Goal: Information Seeking & Learning: Learn about a topic

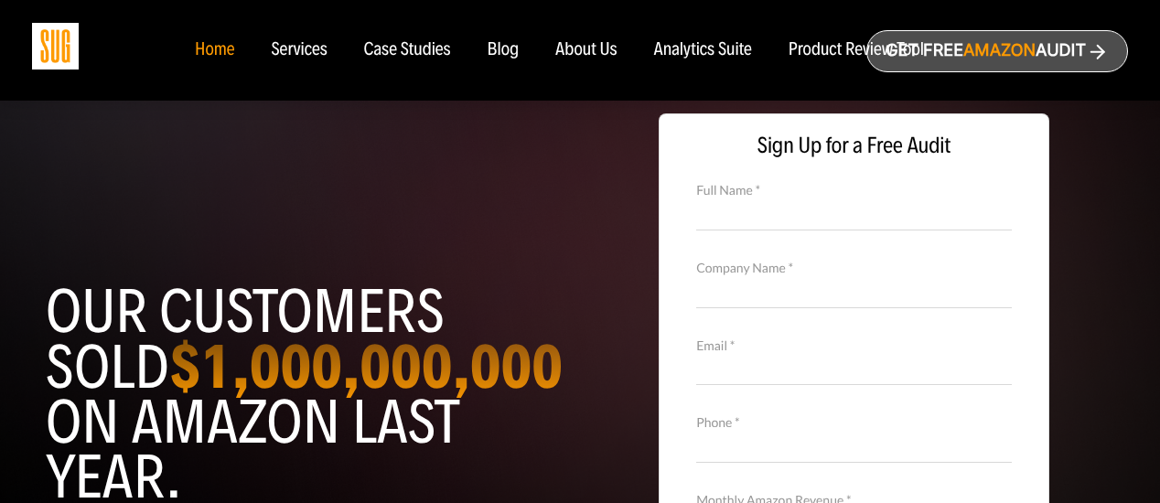
click at [717, 47] on div "Analytics Suite" at bounding box center [703, 50] width 98 height 20
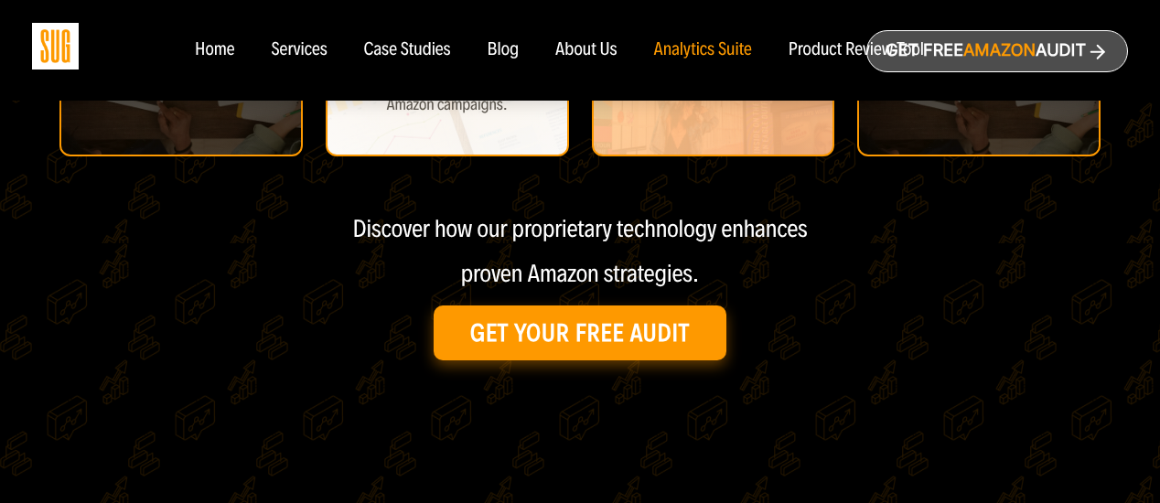
scroll to position [915, 0]
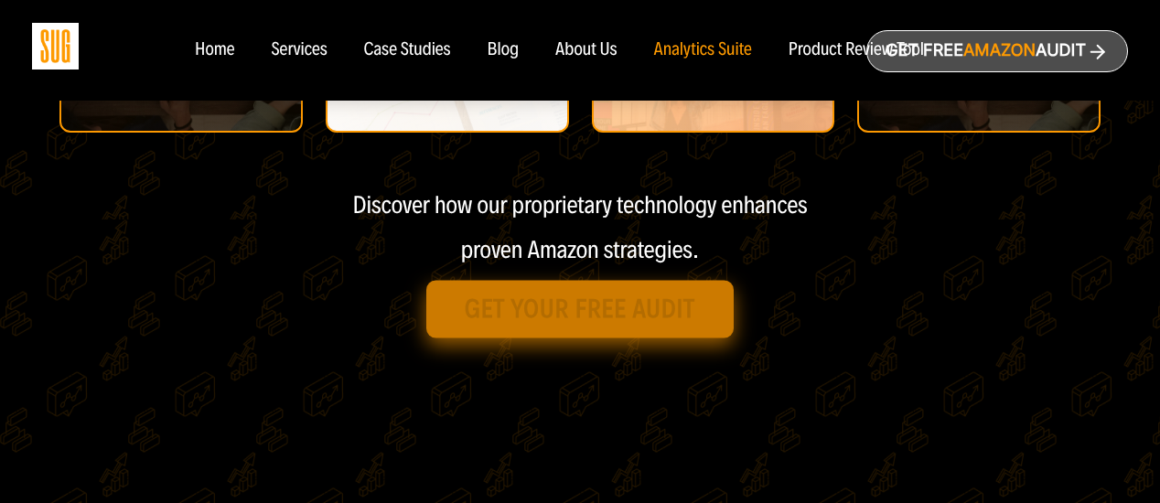
click at [537, 332] on link "Get Your Free Audit" at bounding box center [579, 310] width 307 height 58
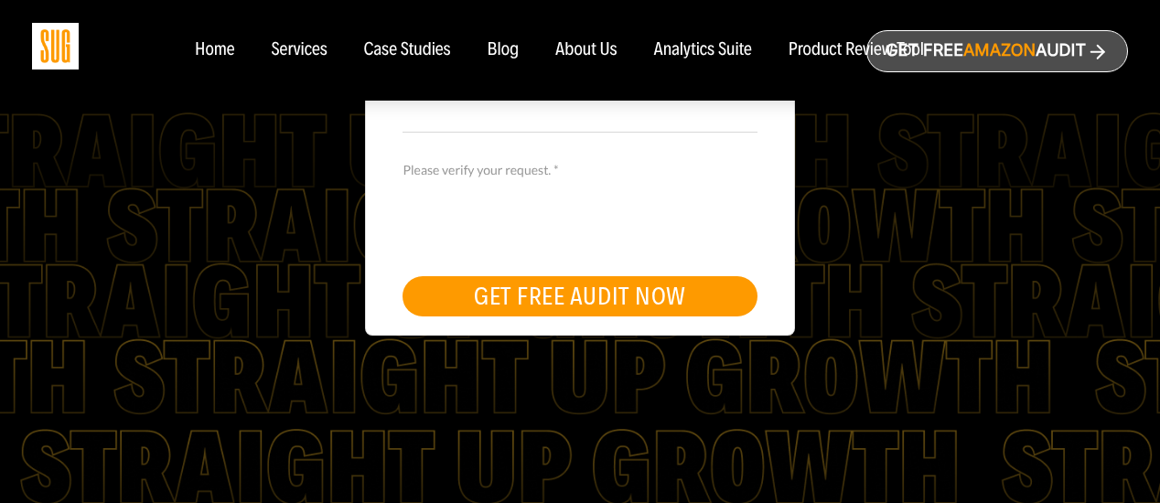
scroll to position [549, 0]
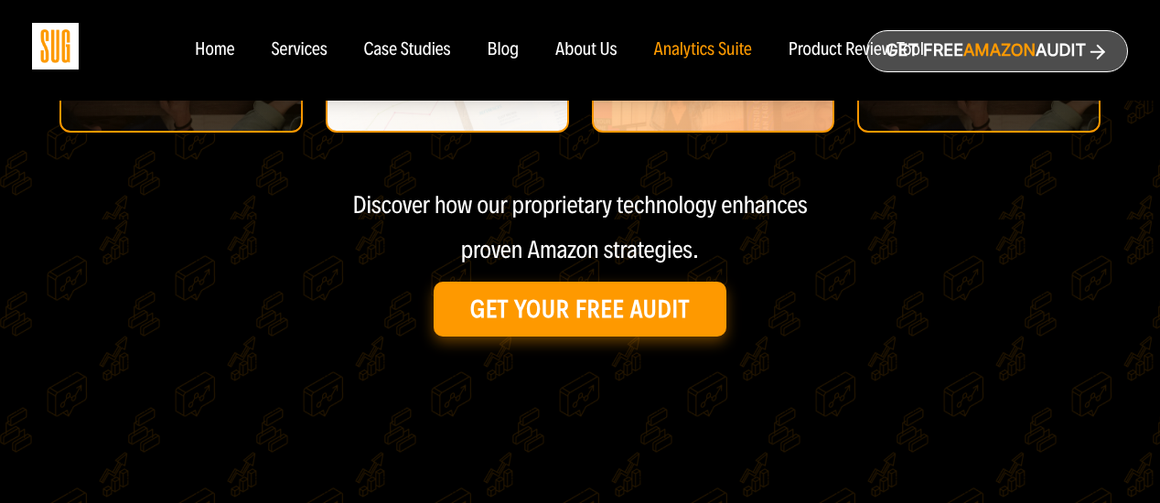
scroll to position [640, 0]
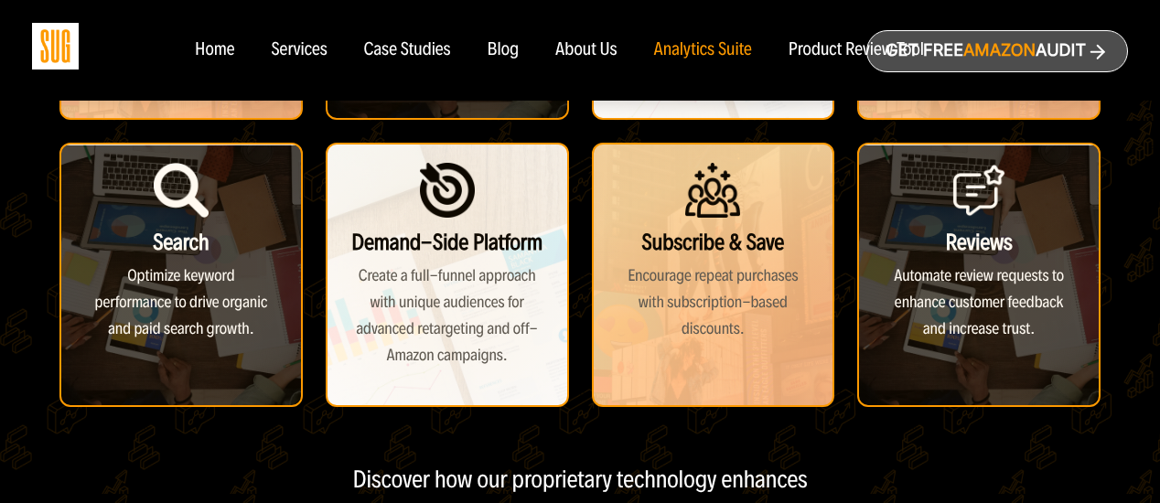
click at [309, 48] on div "Services" at bounding box center [299, 50] width 56 height 20
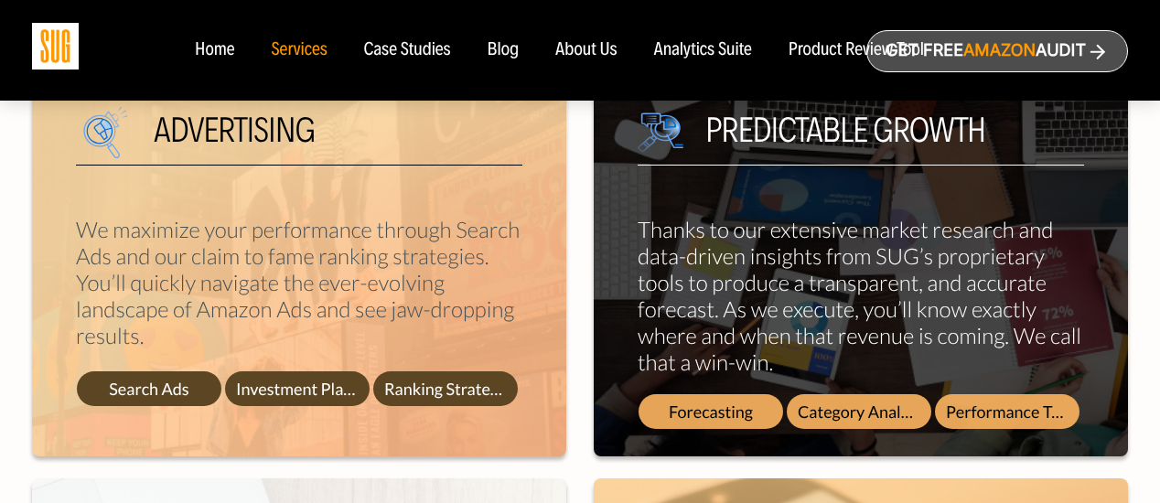
scroll to position [823, 0]
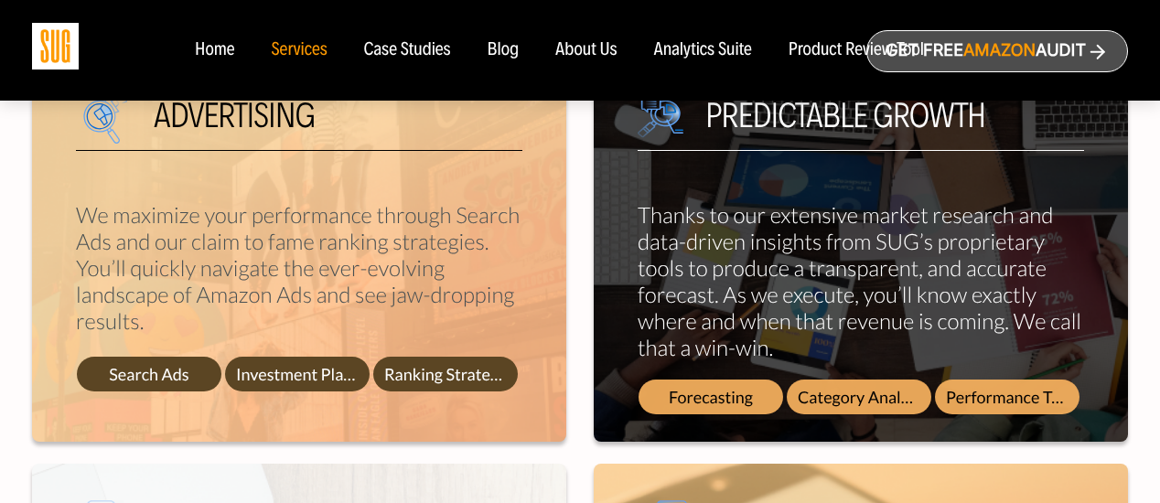
click at [401, 59] on div "Case Studies" at bounding box center [407, 50] width 87 height 20
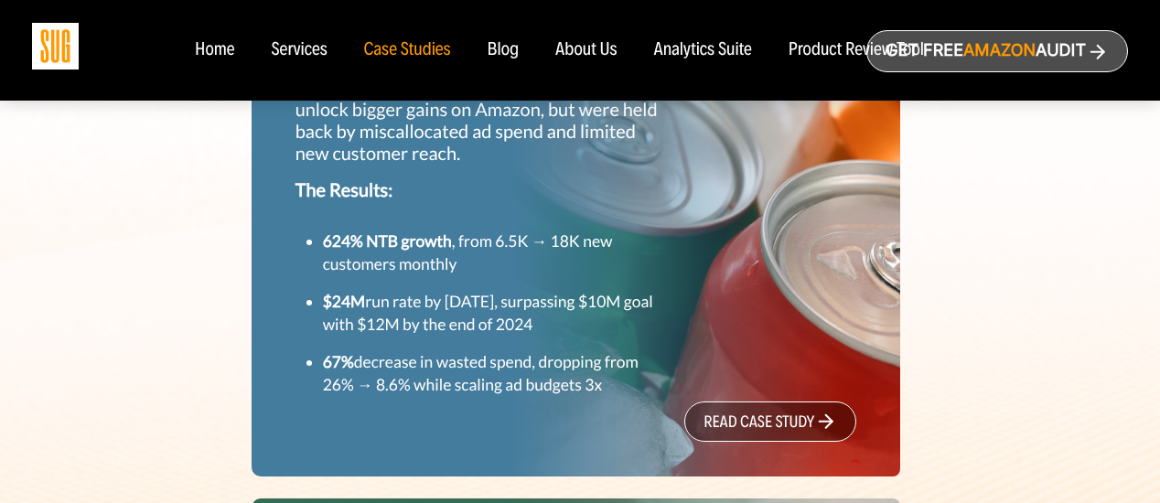
scroll to position [732, 0]
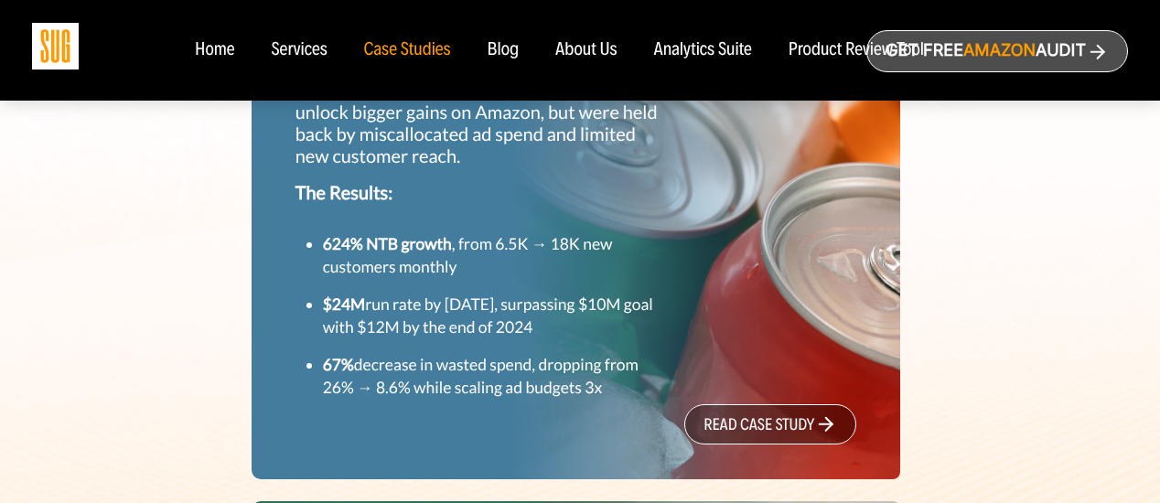
click at [774, 424] on link "read case study" at bounding box center [770, 424] width 172 height 40
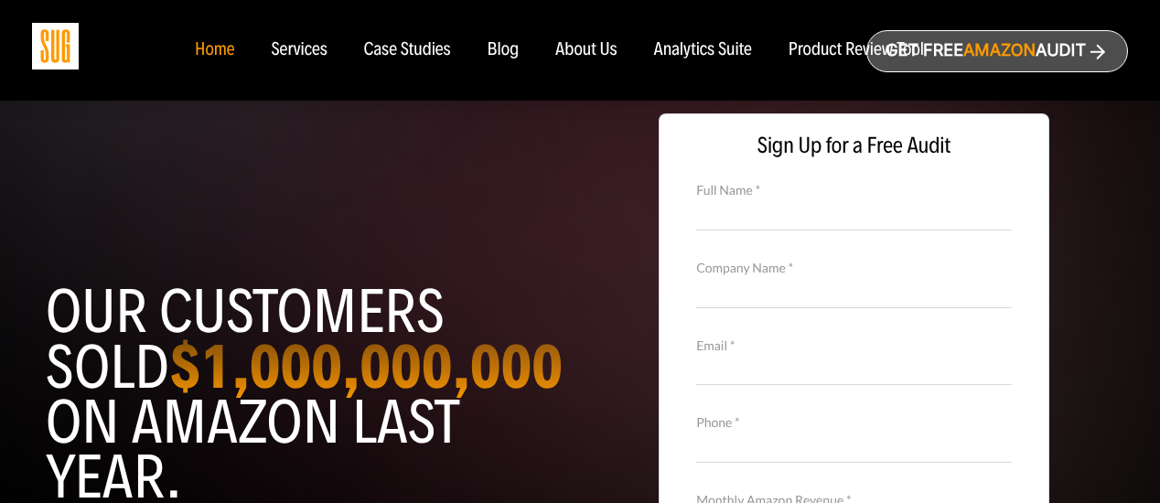
click at [592, 41] on div "About Us" at bounding box center [586, 50] width 62 height 20
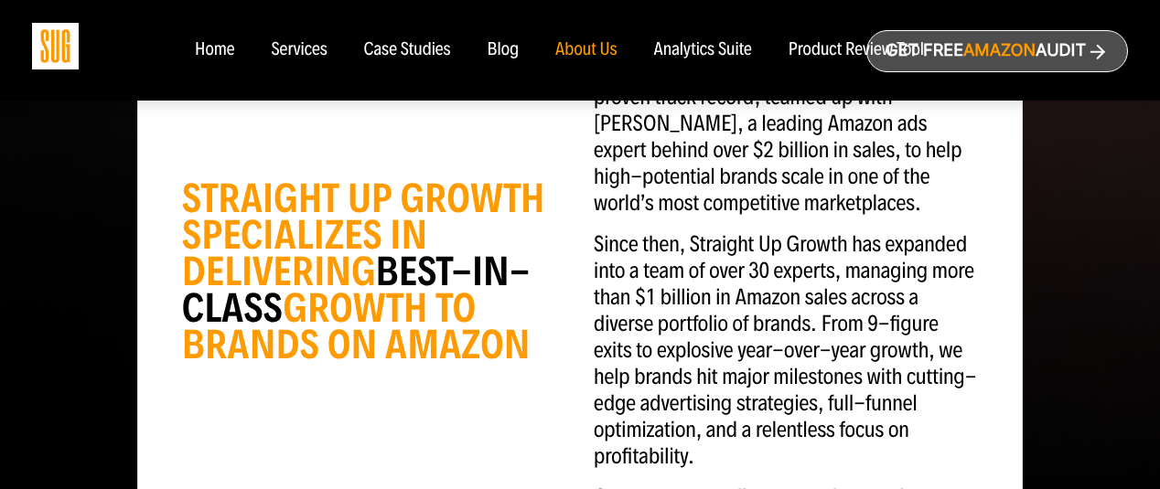
scroll to position [549, 0]
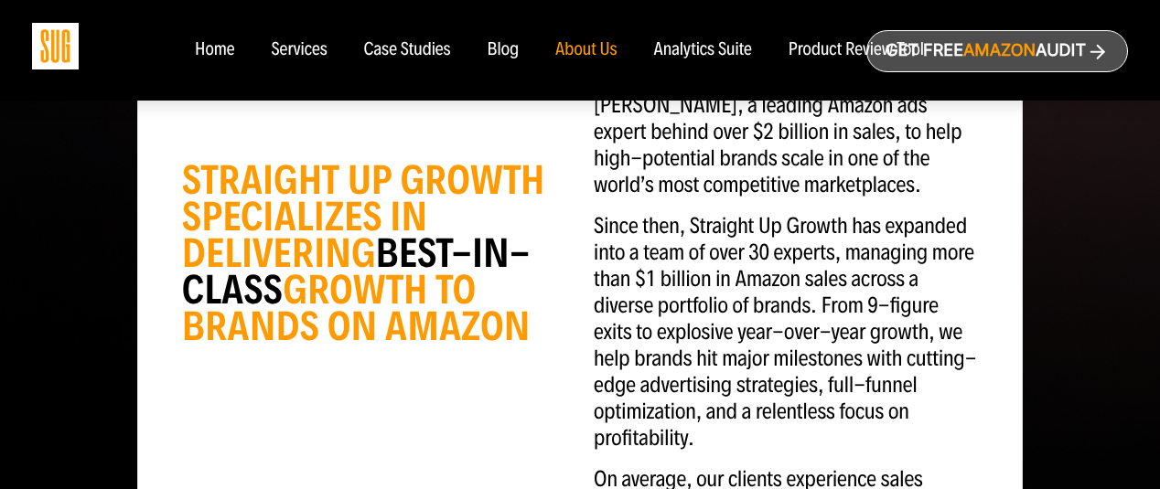
click at [499, 58] on div "Blog" at bounding box center [504, 50] width 32 height 20
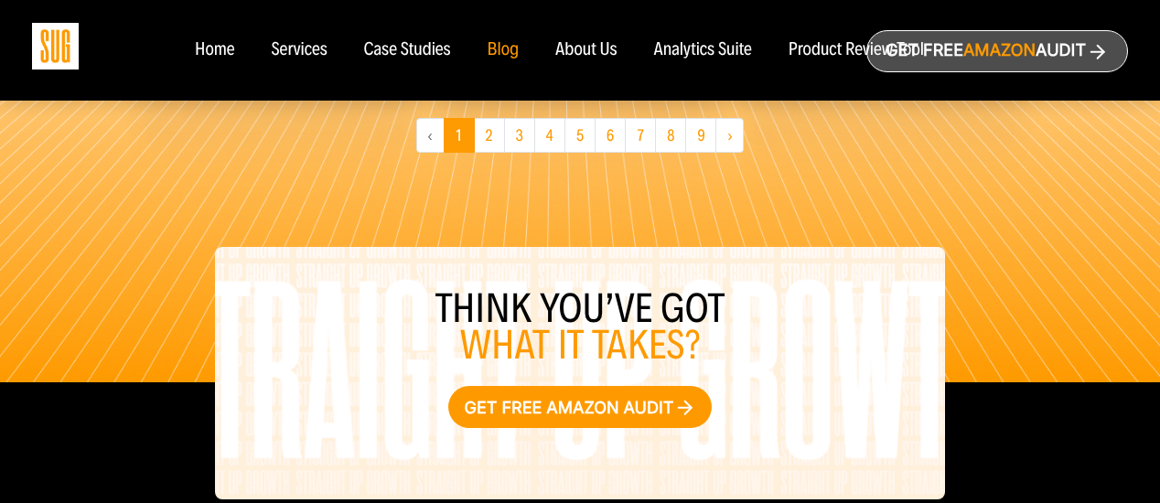
scroll to position [1647, 0]
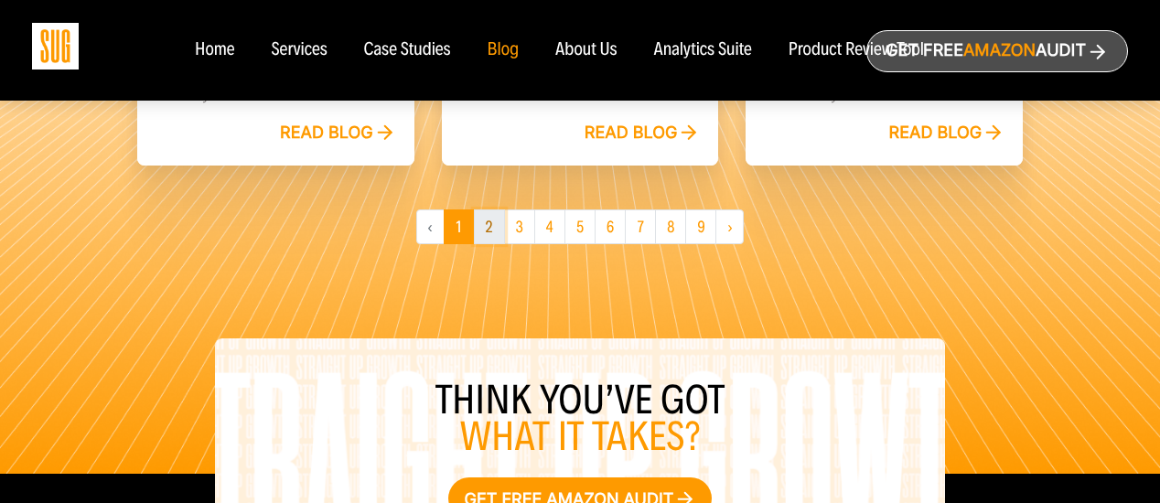
click at [486, 220] on link "2" at bounding box center [489, 227] width 31 height 35
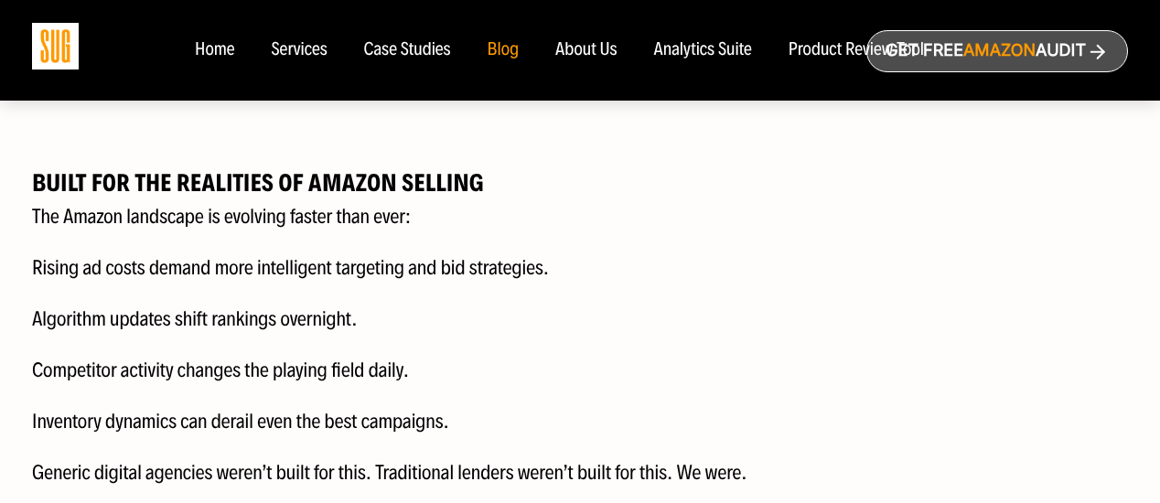
scroll to position [2653, 0]
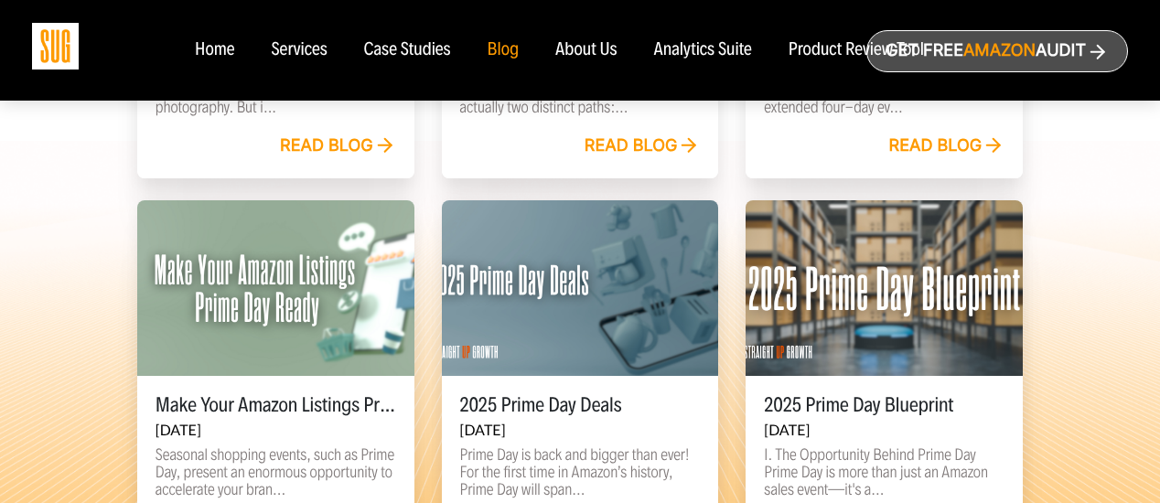
scroll to position [1280, 0]
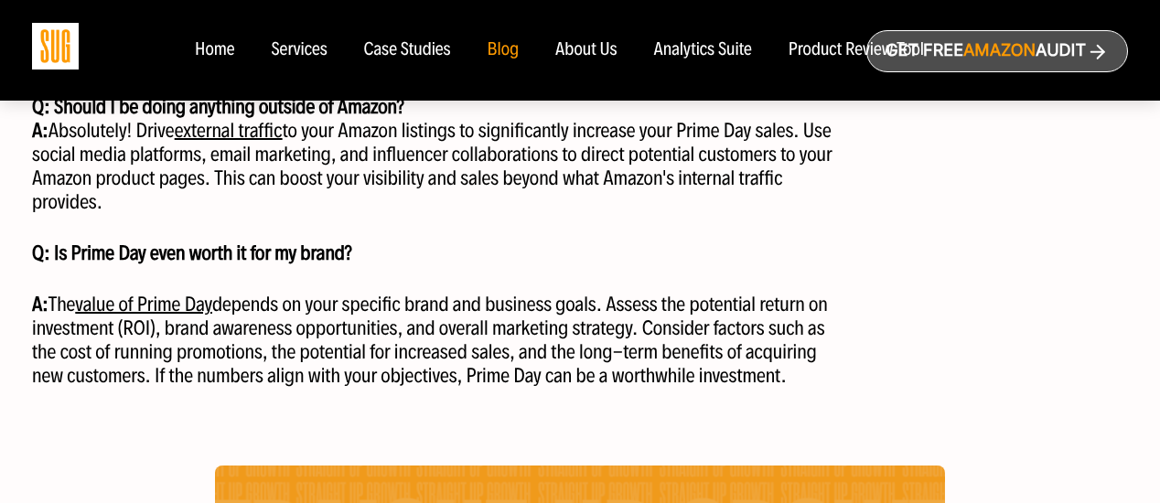
scroll to position [4209, 0]
